Goal: Task Accomplishment & Management: Complete application form

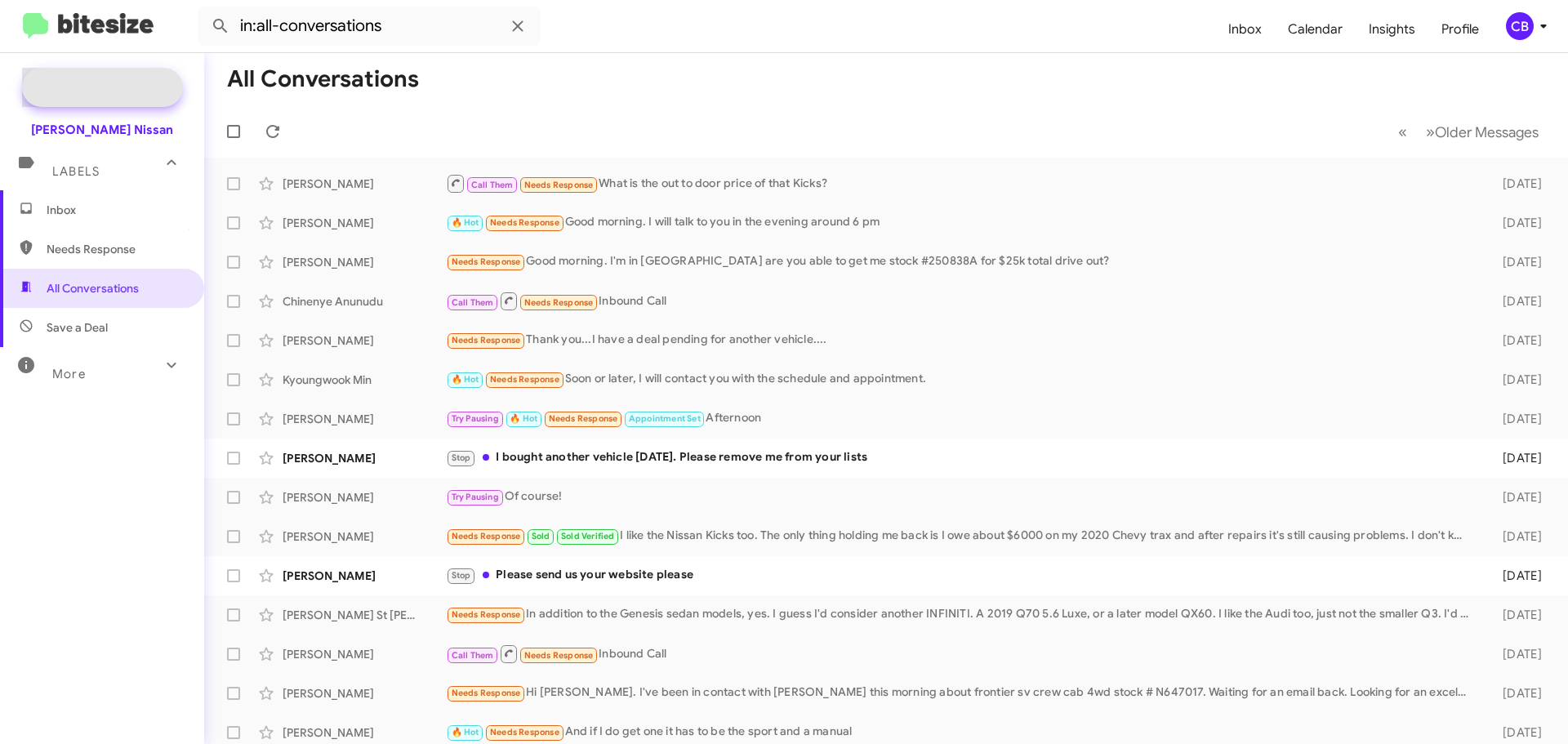
click at [98, 78] on span "Special Campaign" at bounding box center [102, 88] width 161 height 39
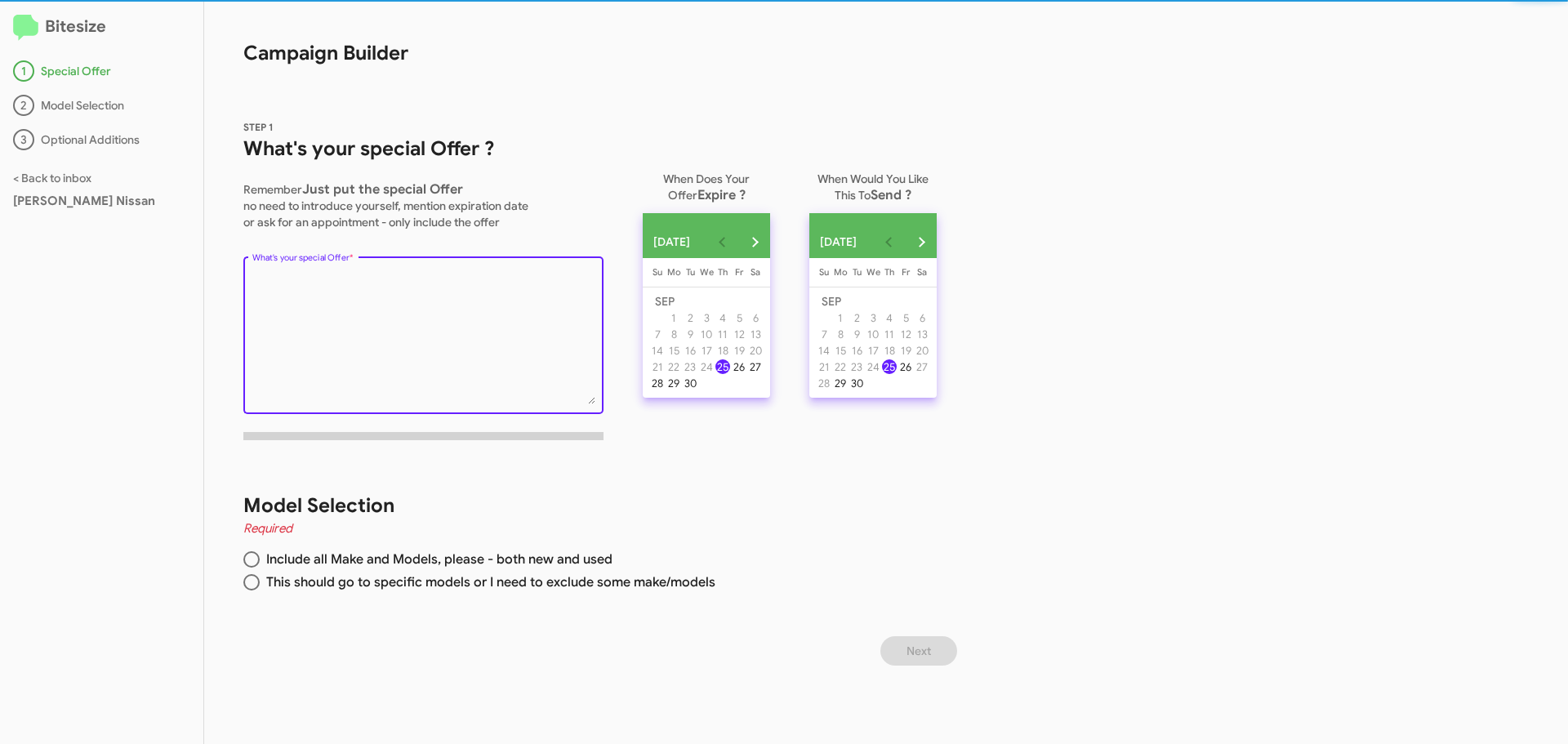
click at [404, 314] on textarea "What's your special Offer *" at bounding box center [423, 337] width 343 height 132
paste textarea "NEW Nissan Rogue — Rates as low as 0% APR. Book a test-drive appointment this w…"
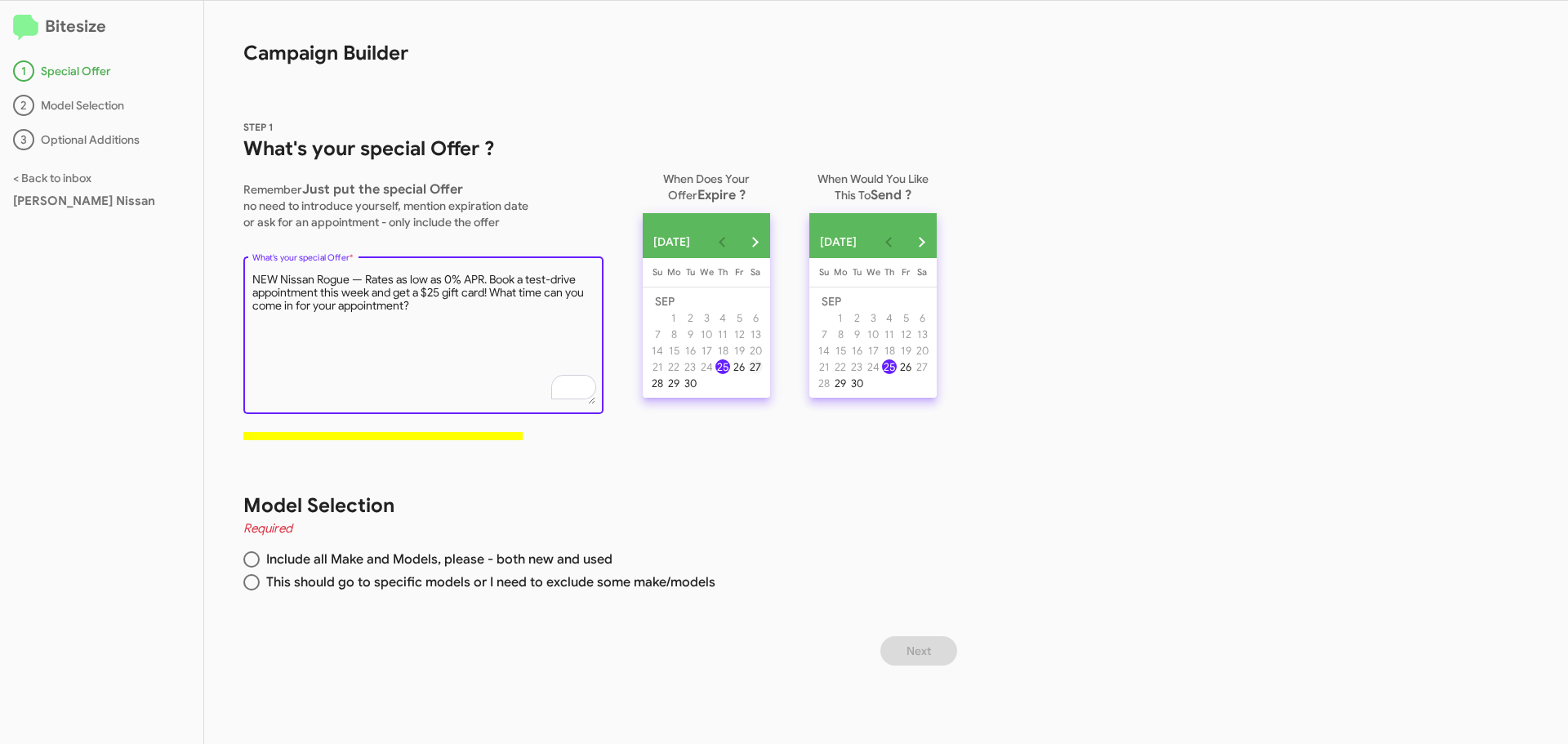
type textarea "NEW Nissan Rogue — Rates as low as 0% APR. Book a test-drive appointment this w…"
click at [762, 374] on div "27" at bounding box center [755, 366] width 14 height 14
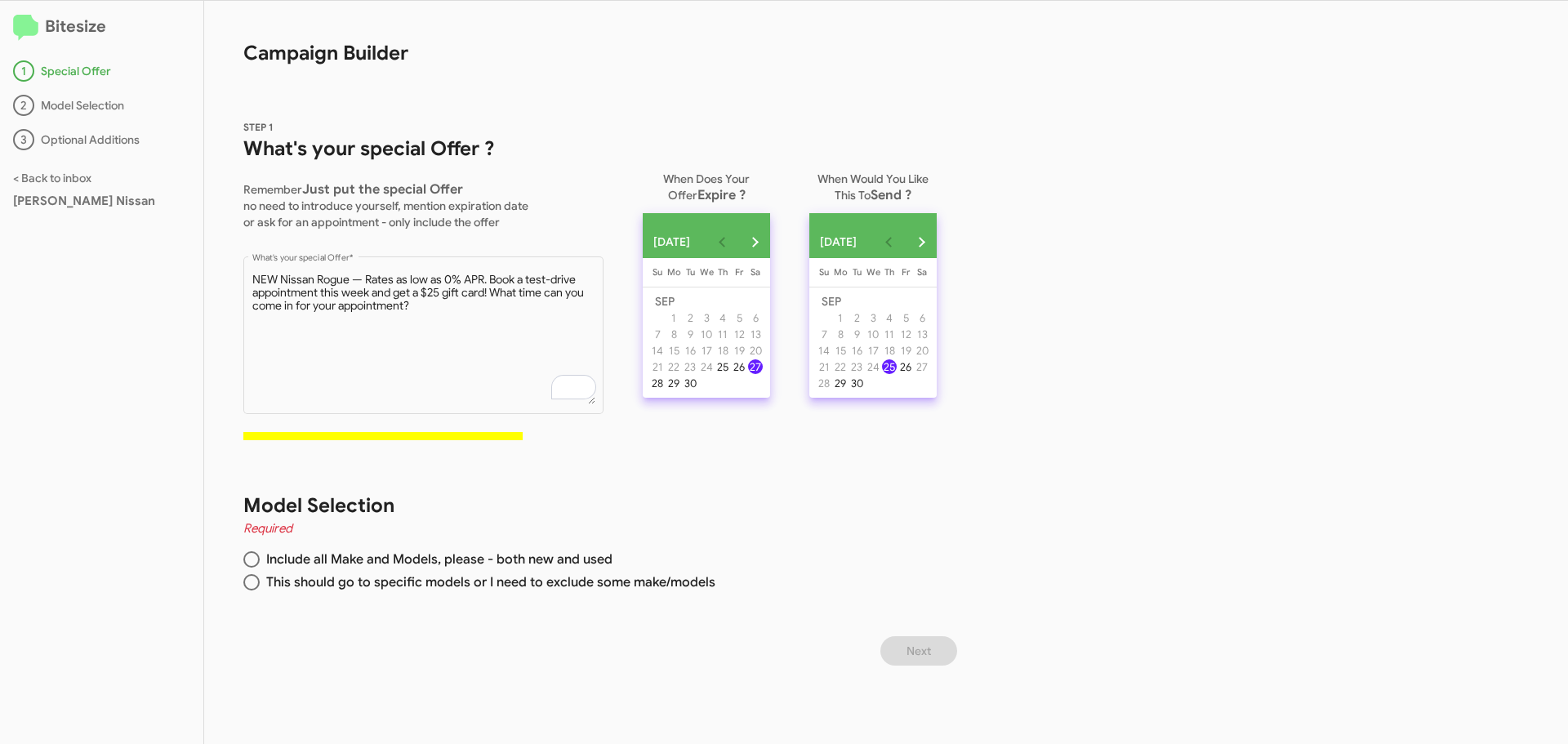
click at [897, 374] on div "25" at bounding box center [888, 366] width 14 height 14
click at [448, 308] on textarea "What's your special Offer *" at bounding box center [423, 337] width 343 height 132
click at [256, 585] on span at bounding box center [251, 582] width 16 height 16
click at [256, 585] on input "This should go to specific models or I need to exclude some make/models" at bounding box center [251, 582] width 16 height 16
radio input "true"
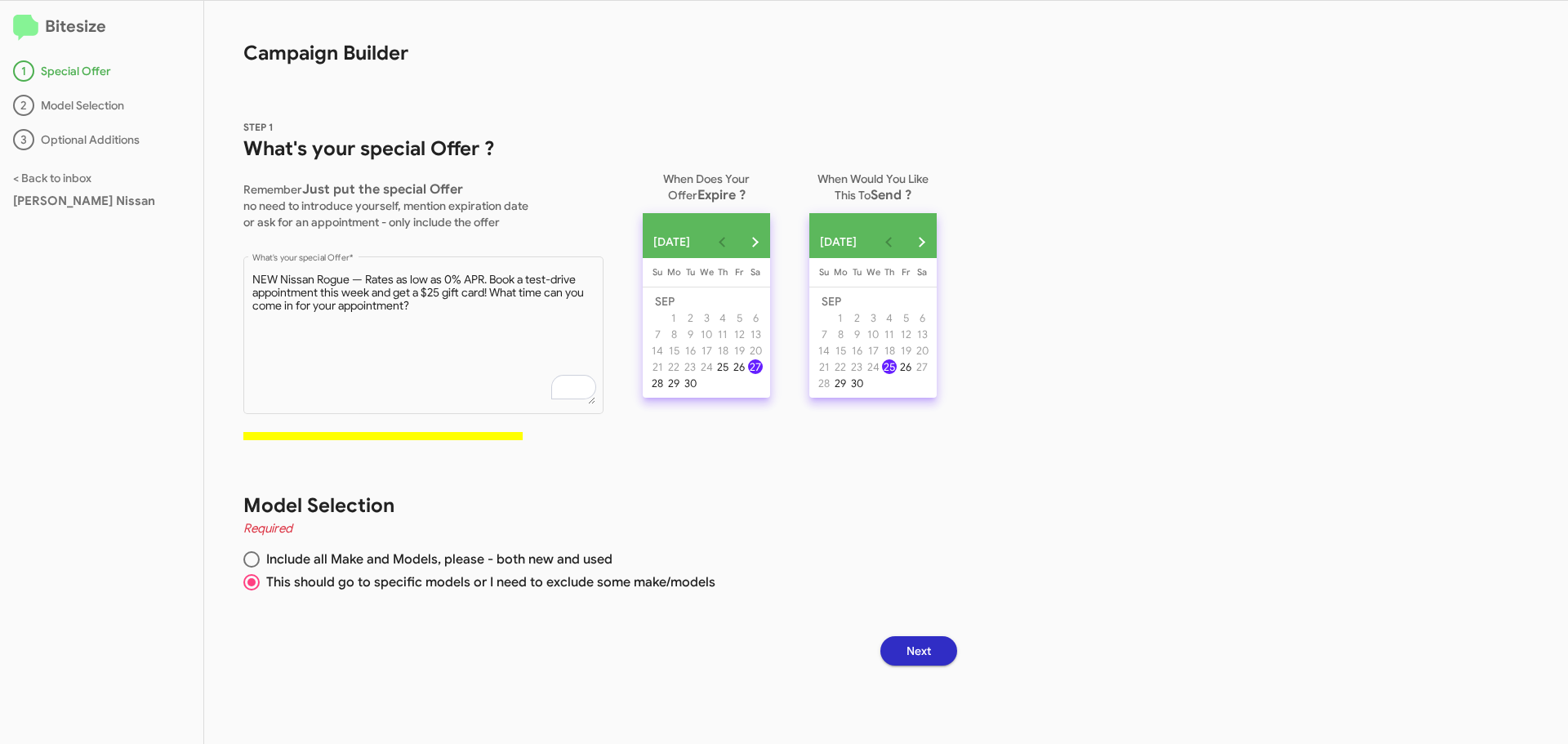
click at [899, 632] on div "Model Selection Required Include all Make and Models, please - both new and use…" at bounding box center [584, 545] width 760 height 183
click at [905, 651] on button "Next" at bounding box center [919, 651] width 77 height 30
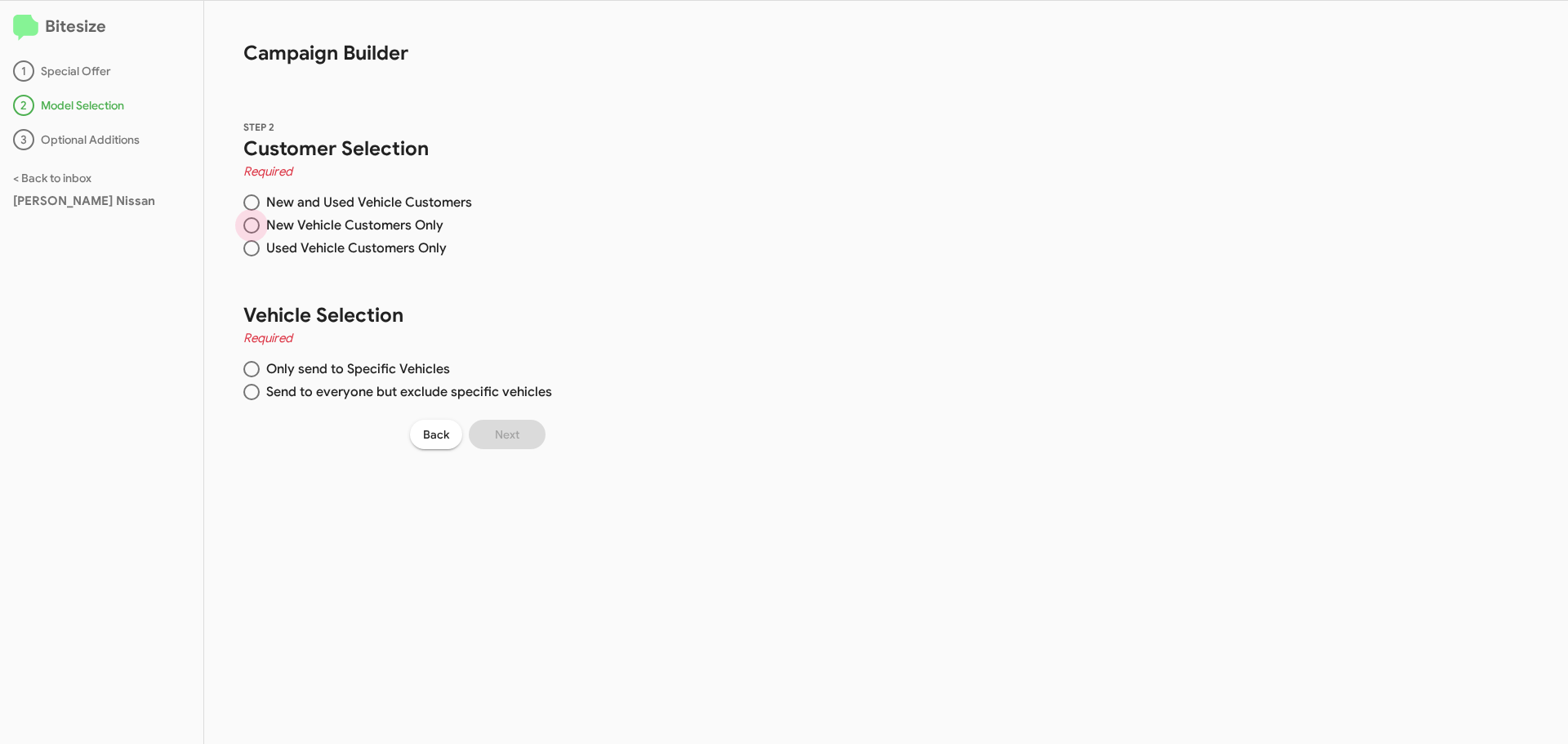
click at [247, 226] on span at bounding box center [251, 225] width 16 height 16
click at [247, 226] on input "New Vehicle Customers Only" at bounding box center [251, 225] width 16 height 16
radio input "true"
click at [261, 369] on span "Only send to Specific Vehicles" at bounding box center [354, 369] width 190 height 16
click at [260, 369] on input "Only send to Specific Vehicles" at bounding box center [251, 369] width 16 height 16
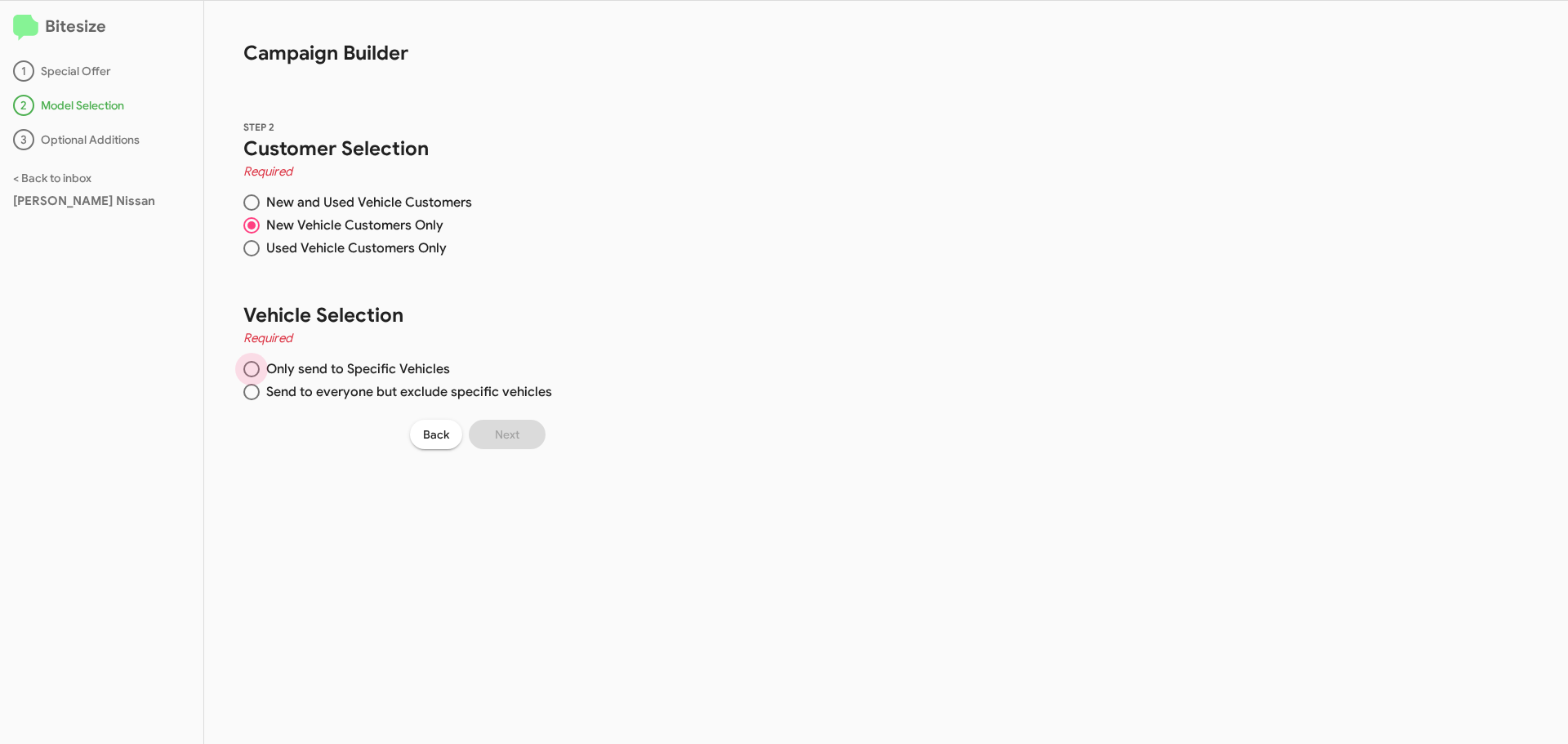
radio input "true"
click at [599, 326] on span at bounding box center [604, 329] width 13 height 13
click at [604, 336] on input "Nissan" at bounding box center [604, 336] width 1 height 1
checkbox input "true"
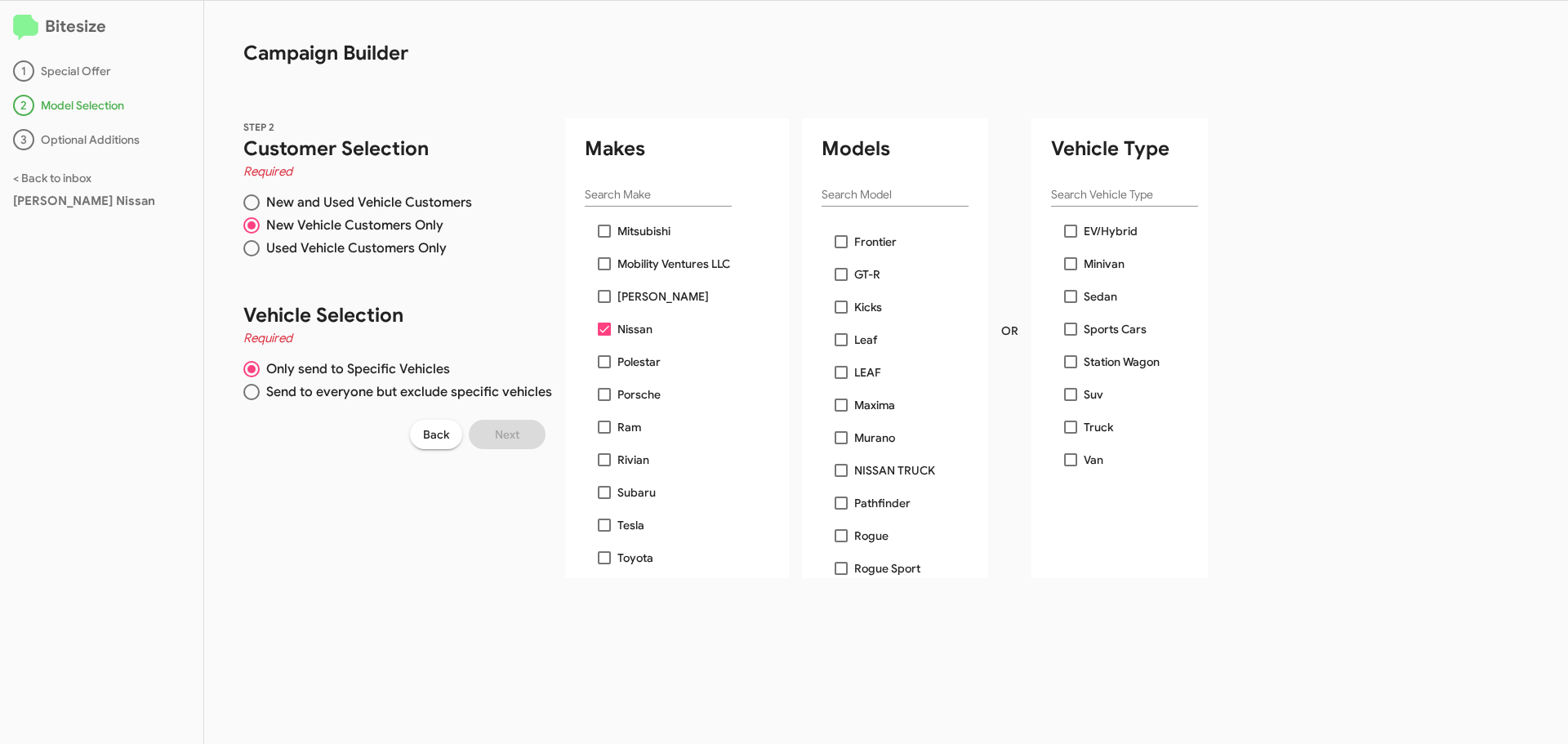
scroll to position [395, 0]
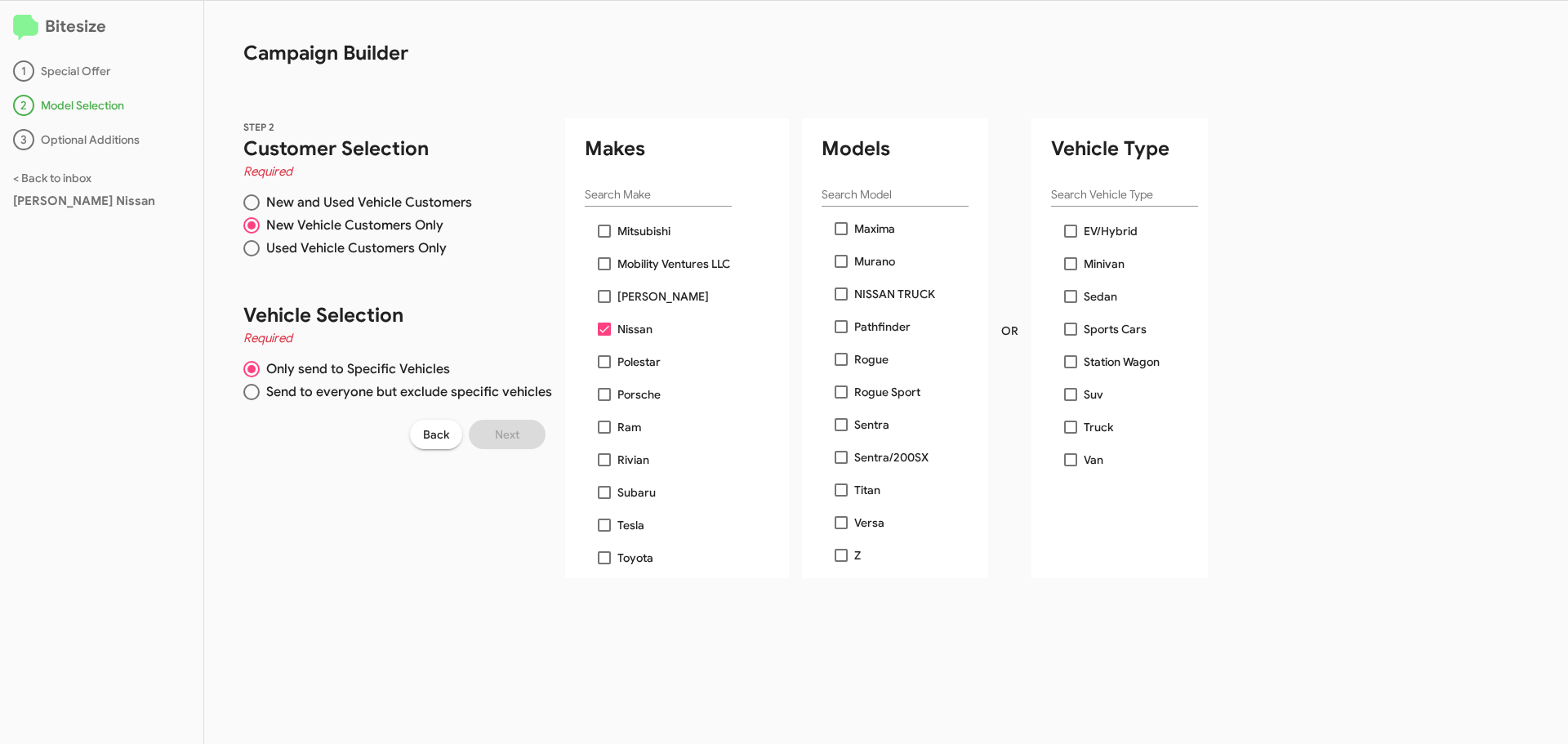
click at [836, 360] on span at bounding box center [841, 359] width 13 height 13
click at [841, 366] on input "Rogue" at bounding box center [841, 366] width 1 height 1
checkbox input "true"
click at [836, 393] on span at bounding box center [841, 392] width 13 height 13
click at [841, 399] on input "Rogue Sport" at bounding box center [841, 399] width 1 height 1
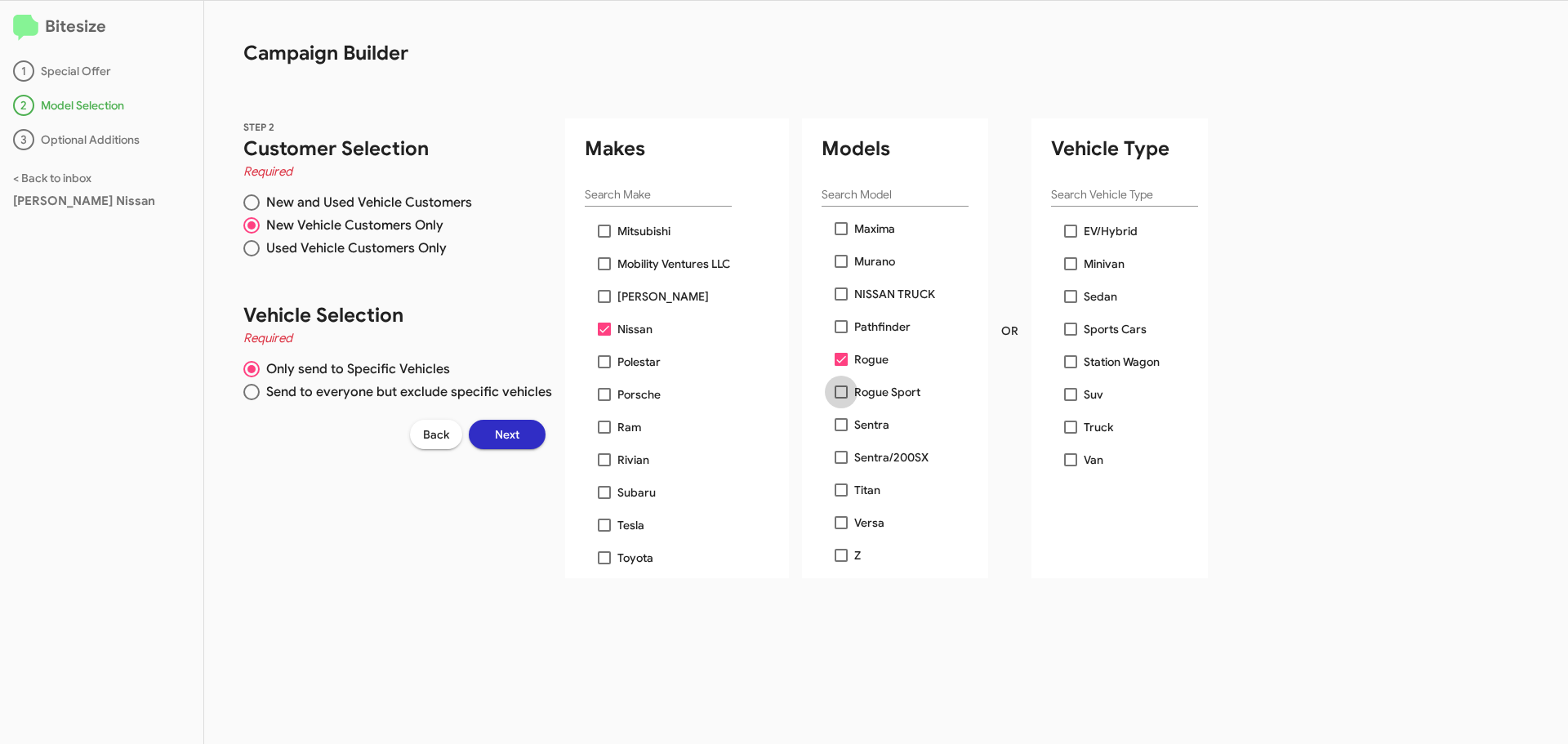
checkbox input "true"
click at [495, 426] on span "Next" at bounding box center [507, 435] width 25 height 30
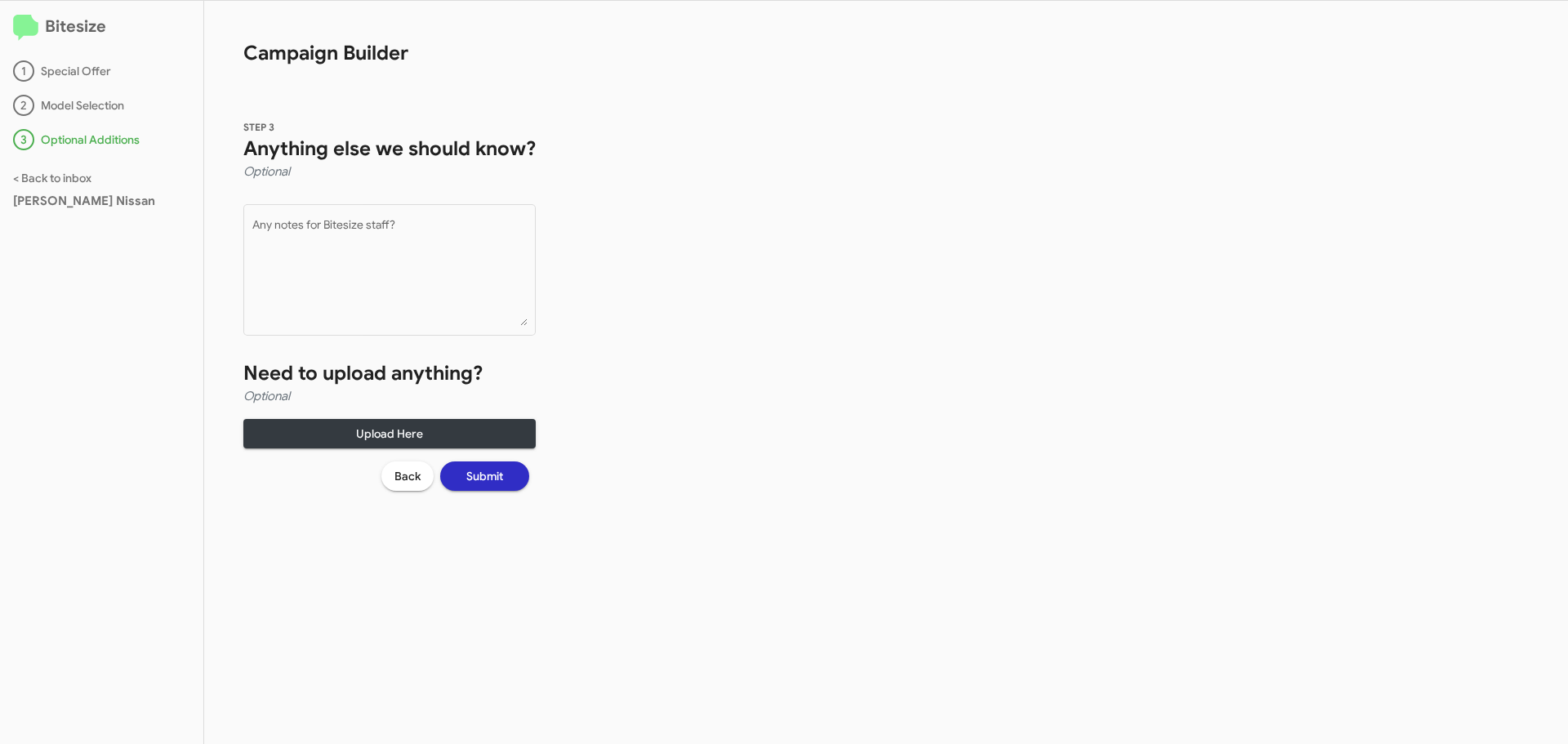
click at [508, 479] on button "Submit" at bounding box center [485, 476] width 89 height 30
